Goal: Task Accomplishment & Management: Use online tool/utility

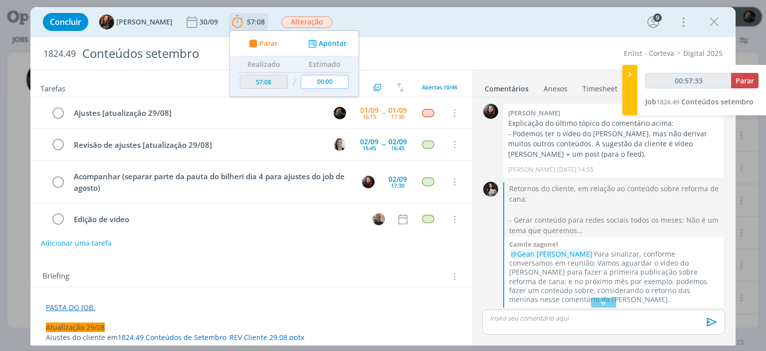
scroll to position [1410, 0]
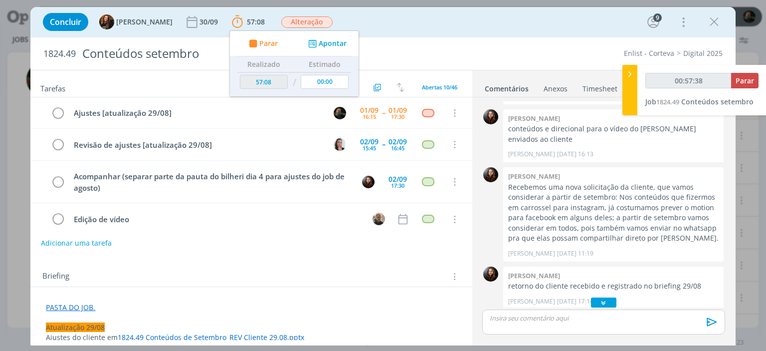
click at [605, 301] on icon "dialog" at bounding box center [604, 302] width 10 height 10
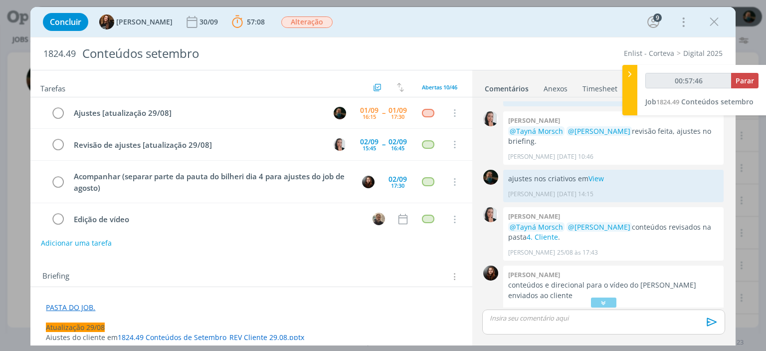
scroll to position [1204, 0]
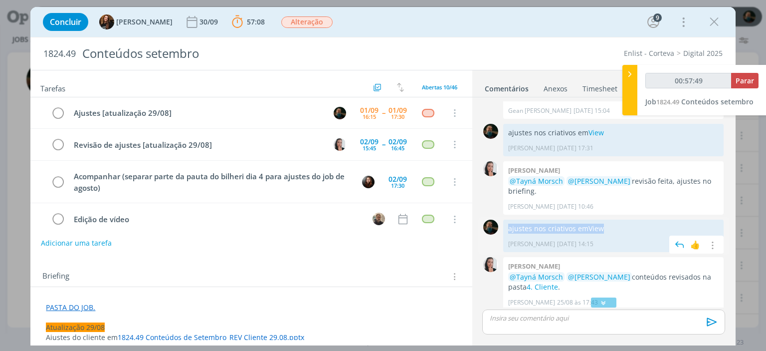
drag, startPoint x: 610, startPoint y: 187, endPoint x: 508, endPoint y: 192, distance: 101.9
click at [508, 220] on div "ajustes nos criativos em View [PERSON_NAME] [DATE] 14:15 👍 Editar Excluir" at bounding box center [613, 236] width 221 height 32
copy p "ajustes nos criativos em View"
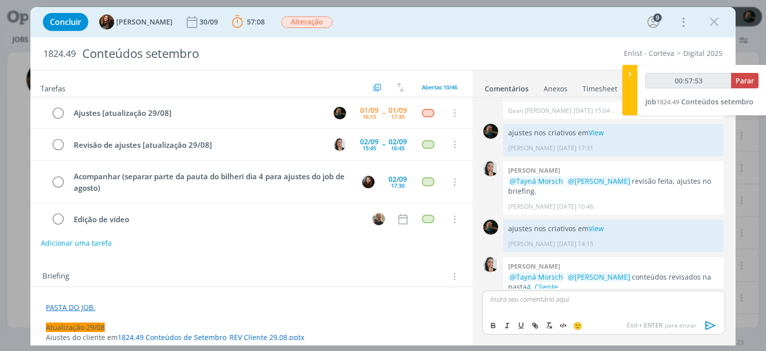
scroll to position [1521, 0]
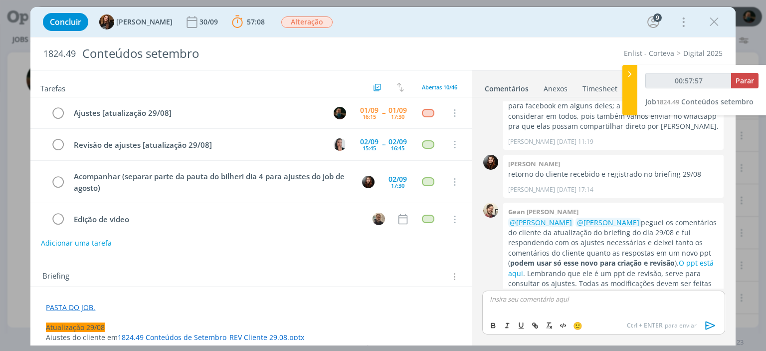
drag, startPoint x: 518, startPoint y: 322, endPoint x: 565, endPoint y: 299, distance: 52.9
click at [565, 299] on p "dialog" at bounding box center [603, 298] width 227 height 9
click at [707, 323] on icon "dialog" at bounding box center [711, 325] width 15 height 15
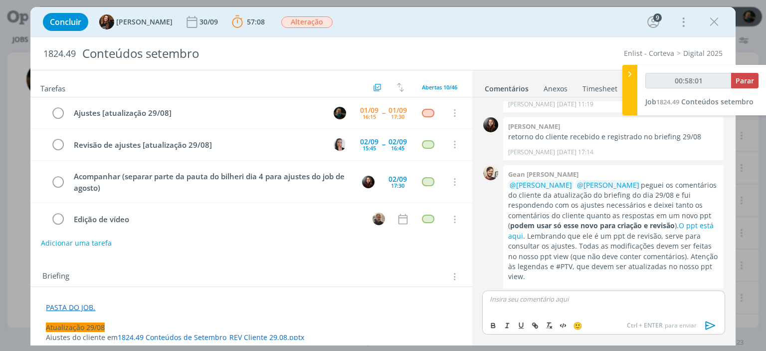
type input "00:58:02"
click at [746, 79] on span "Parar" at bounding box center [745, 80] width 18 height 9
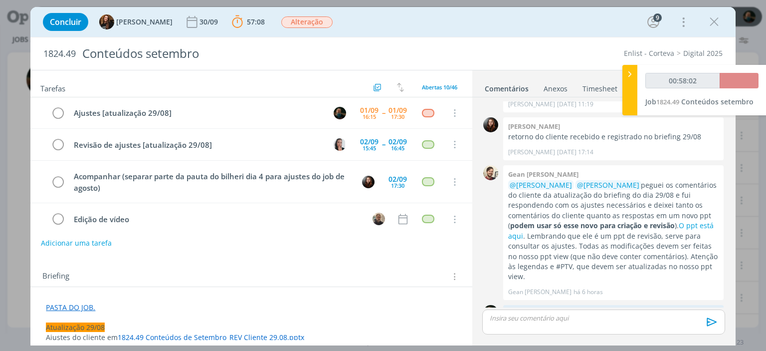
scroll to position [1540, 0]
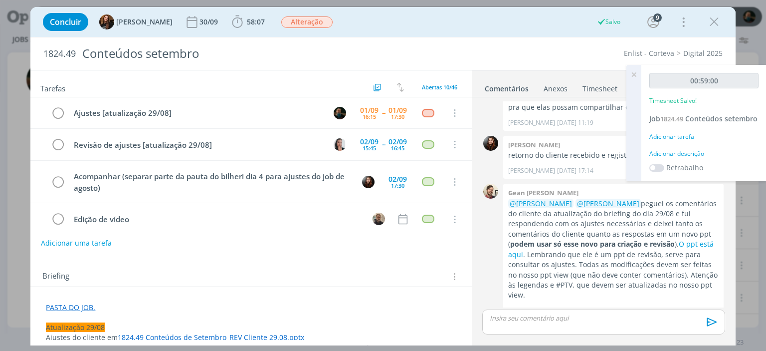
click at [679, 153] on div "Adicionar descrição" at bounding box center [704, 153] width 109 height 9
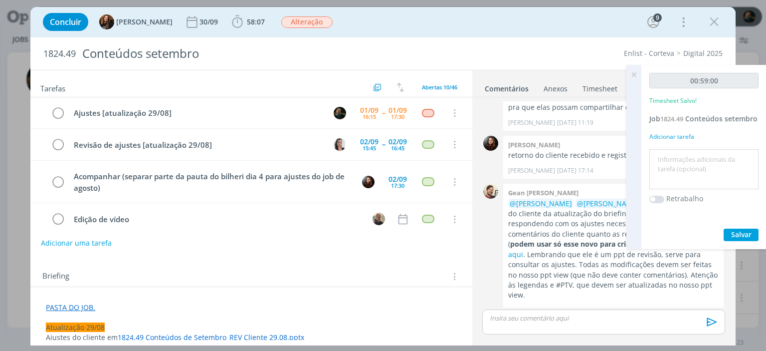
click at [680, 152] on textarea at bounding box center [704, 169] width 104 height 35
type textarea "ajustes de layout"
click at [746, 231] on span "Salvar" at bounding box center [741, 234] width 20 height 9
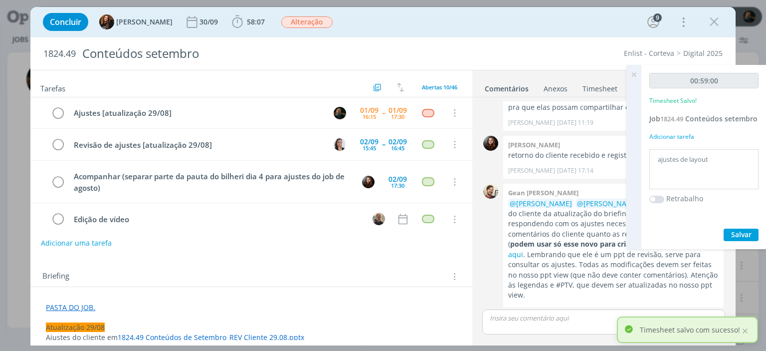
click at [633, 74] on icon at bounding box center [634, 74] width 18 height 19
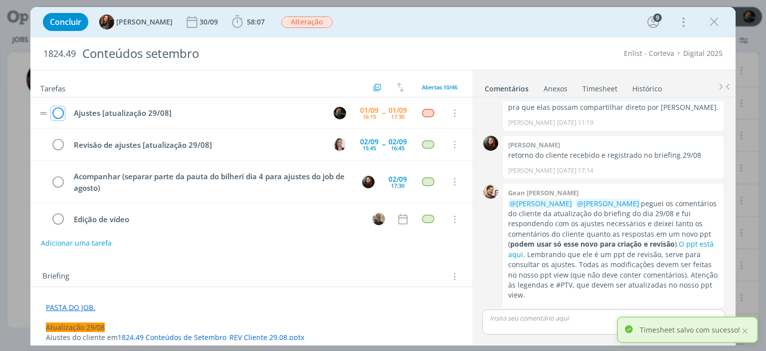
click at [58, 111] on icon "dialog" at bounding box center [58, 113] width 14 height 15
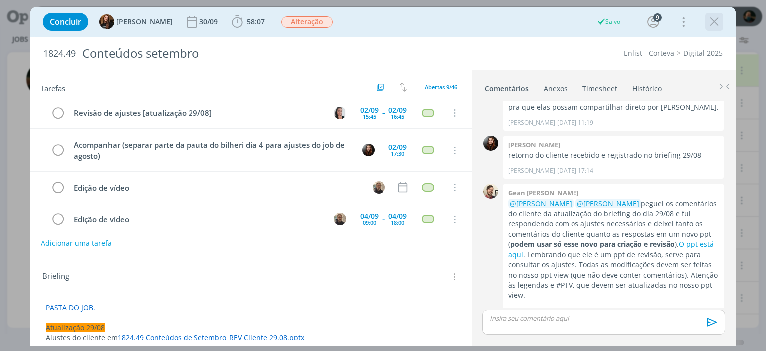
click at [711, 17] on icon "dialog" at bounding box center [714, 21] width 15 height 15
